Goal: Task Accomplishment & Management: Use online tool/utility

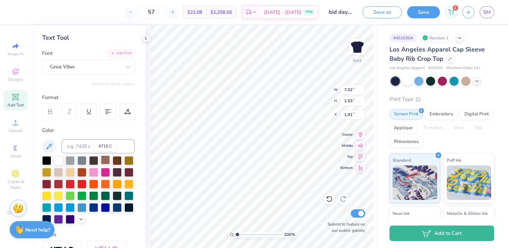
scroll to position [30, 0]
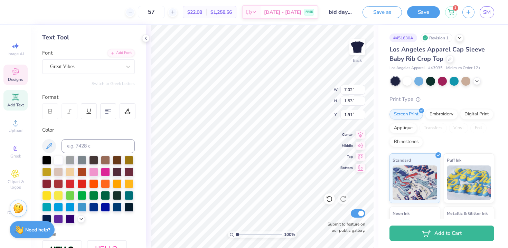
click at [22, 74] on div "Designs" at bounding box center [15, 75] width 24 height 20
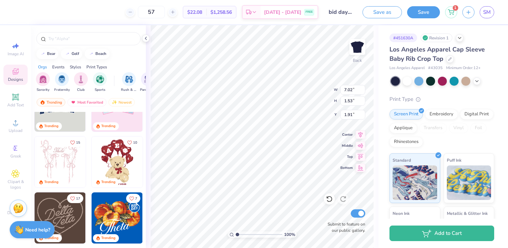
scroll to position [31, 0]
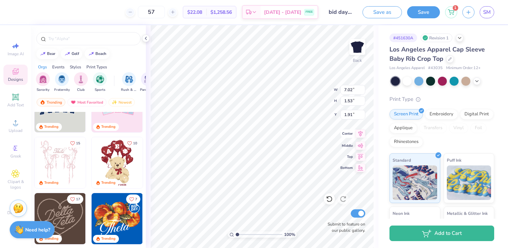
click at [360, 136] on icon at bounding box center [361, 134] width 4 height 6
click at [360, 144] on icon at bounding box center [361, 145] width 10 height 8
click at [359, 135] on icon at bounding box center [361, 134] width 4 height 6
click at [359, 134] on icon at bounding box center [361, 134] width 10 height 8
type input "1.47"
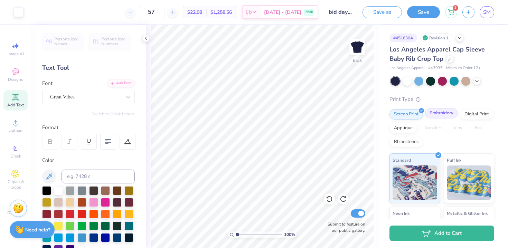
click at [448, 116] on div "Embroidery" at bounding box center [441, 113] width 33 height 10
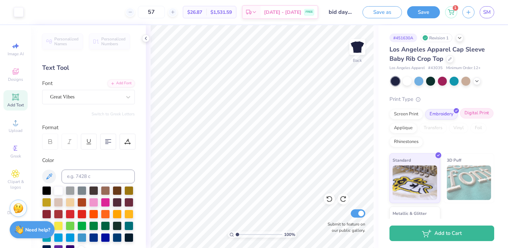
click at [472, 114] on div "Digital Print" at bounding box center [477, 113] width 34 height 10
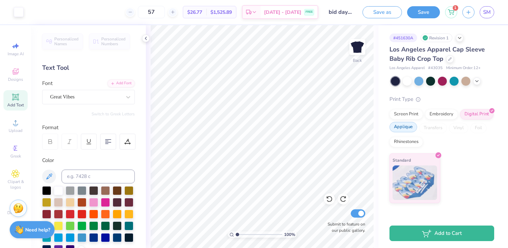
click at [407, 131] on div "Applique" at bounding box center [404, 127] width 28 height 10
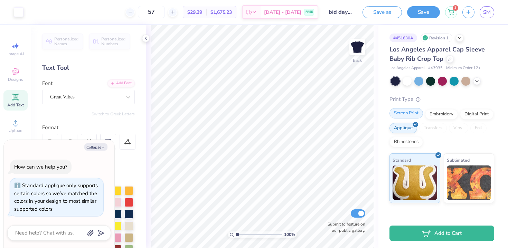
click at [406, 115] on div "Screen Print" at bounding box center [407, 113] width 34 height 10
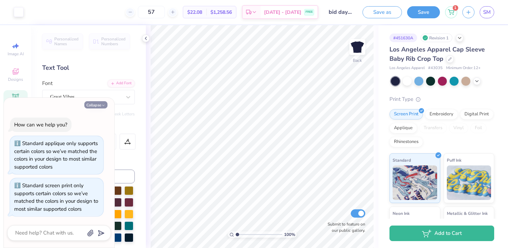
drag, startPoint x: 108, startPoint y: 108, endPoint x: 102, endPoint y: 105, distance: 5.9
click at [102, 105] on div "Collapse" at bounding box center [59, 104] width 104 height 7
click at [102, 105] on polyline "button" at bounding box center [103, 105] width 2 height 1
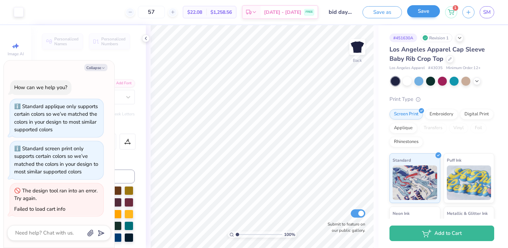
type textarea "x"
